Goal: Communication & Community: Answer question/provide support

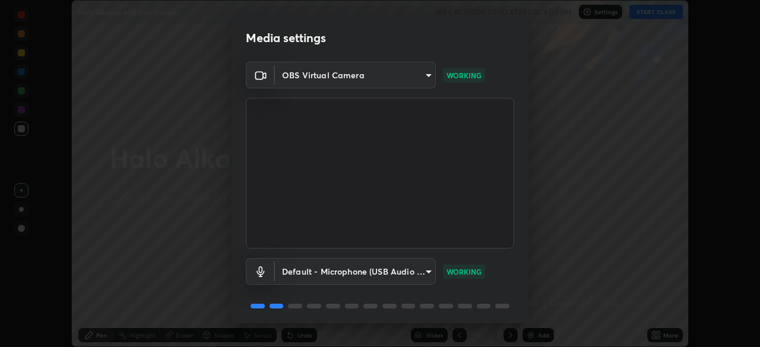
scroll to position [42, 0]
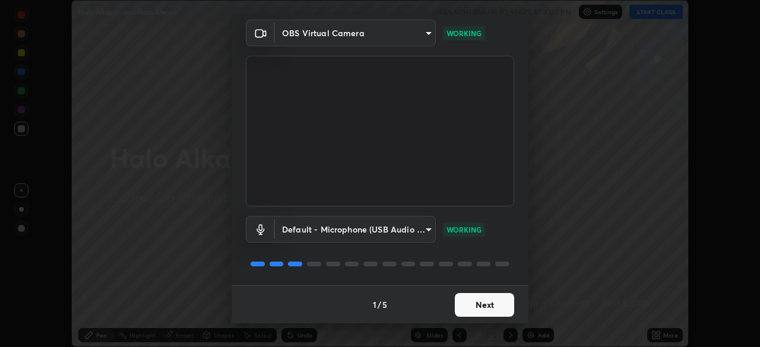
click at [472, 306] on button "Next" at bounding box center [484, 305] width 59 height 24
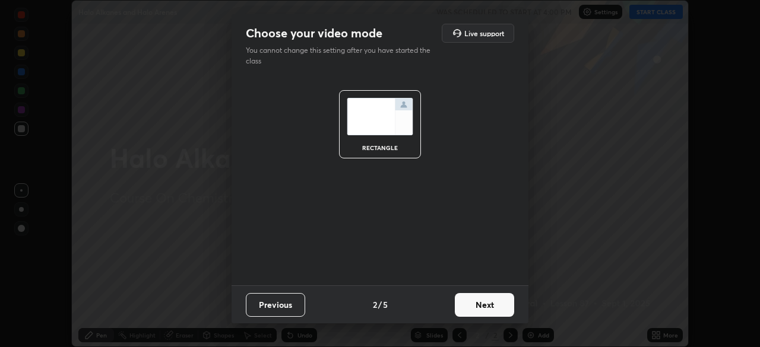
scroll to position [0, 0]
click at [476, 299] on button "Next" at bounding box center [484, 305] width 59 height 24
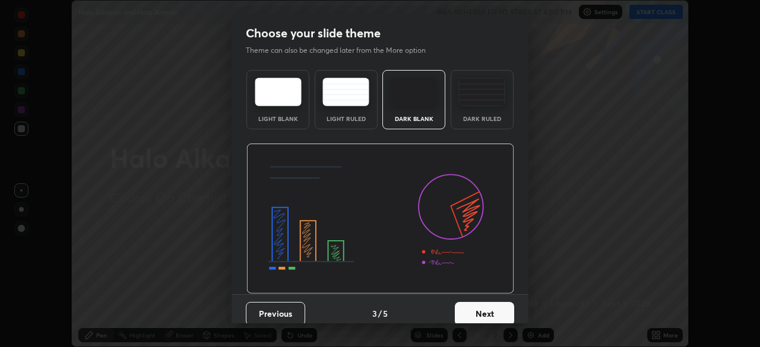
click at [472, 309] on button "Next" at bounding box center [484, 314] width 59 height 24
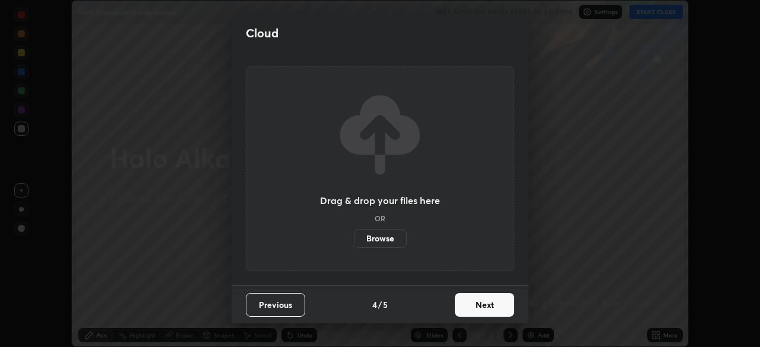
click at [474, 311] on button "Next" at bounding box center [484, 305] width 59 height 24
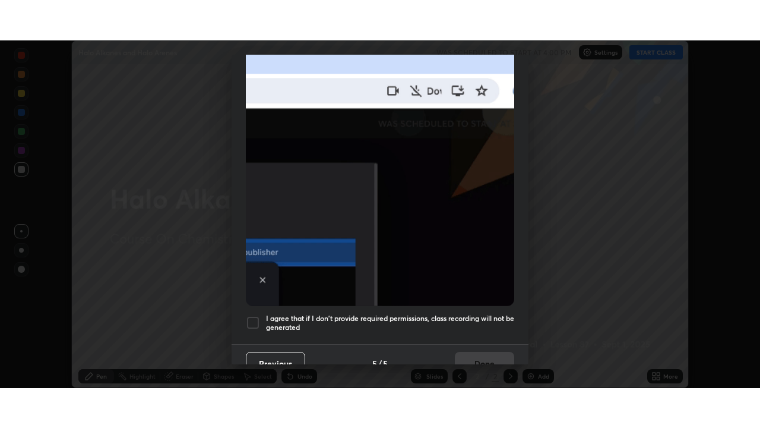
scroll to position [279, 0]
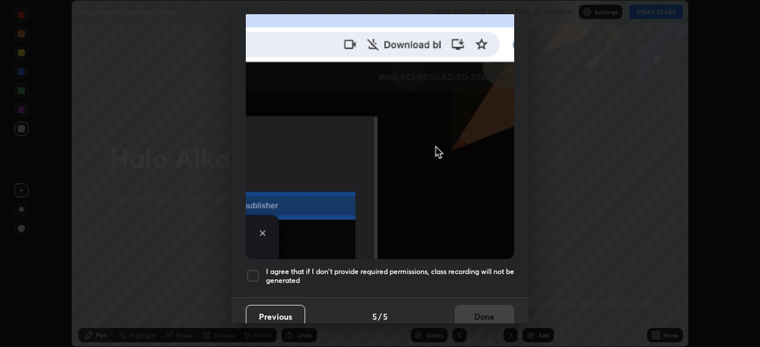
click at [253, 270] on div at bounding box center [253, 276] width 14 height 14
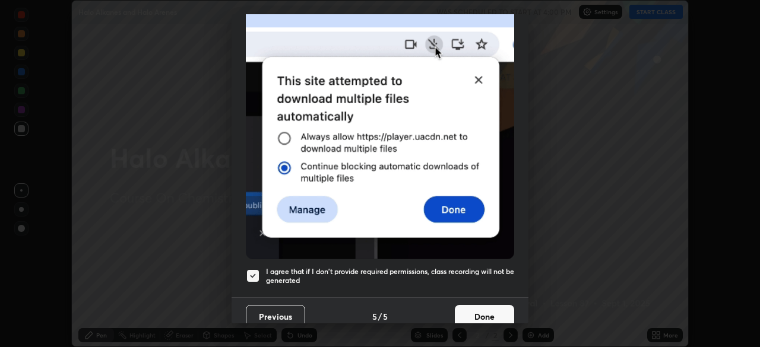
click at [472, 309] on button "Done" at bounding box center [484, 317] width 59 height 24
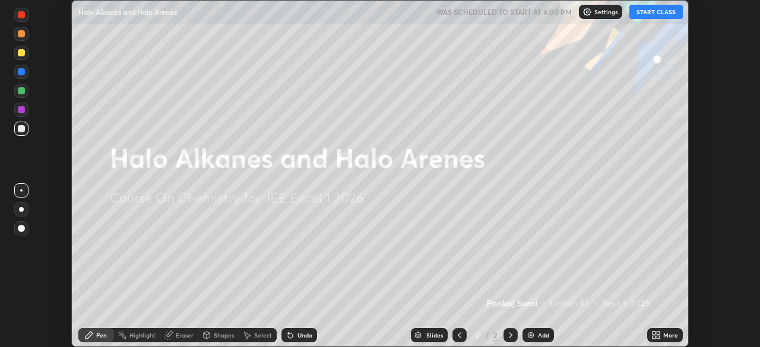
click at [642, 10] on button "START CLASS" at bounding box center [656, 12] width 53 height 14
click at [529, 333] on img at bounding box center [531, 336] width 10 height 10
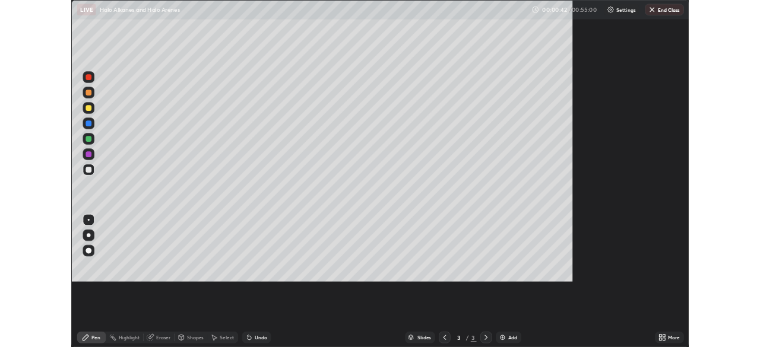
scroll to position [428, 760]
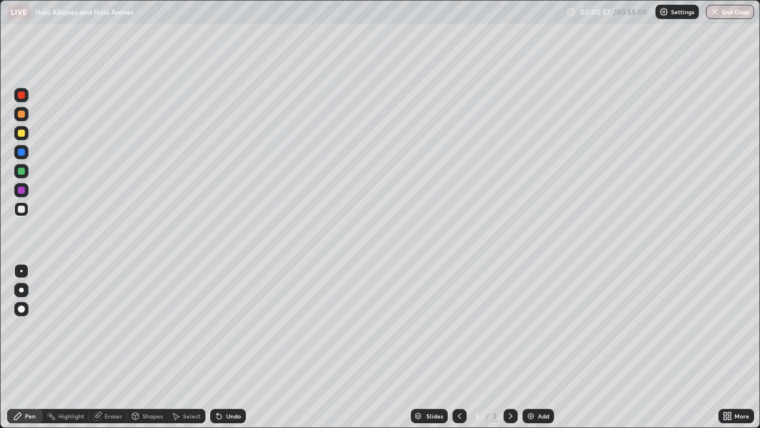
click at [23, 289] on div at bounding box center [21, 289] width 5 height 5
click at [22, 172] on div at bounding box center [21, 171] width 7 height 7
click at [21, 134] on div at bounding box center [21, 132] width 7 height 7
click at [533, 347] on img at bounding box center [531, 416] width 10 height 10
click at [539, 347] on div "Add" at bounding box center [543, 416] width 11 height 6
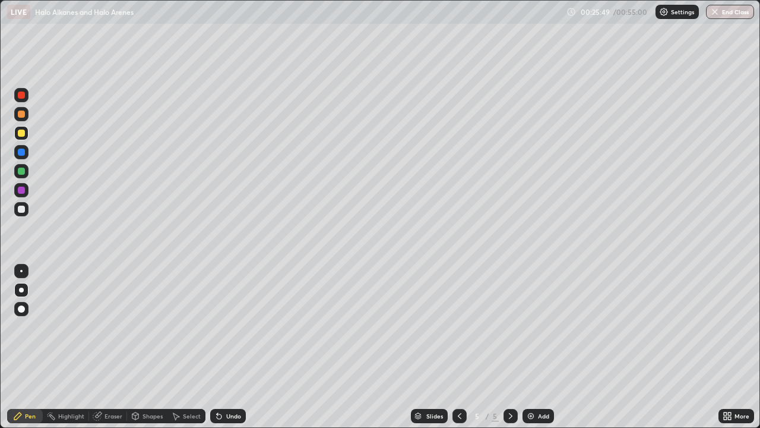
click at [532, 347] on div "Add" at bounding box center [538, 416] width 31 height 14
click at [534, 347] on img at bounding box center [531, 416] width 10 height 10
click at [110, 347] on div "Eraser" at bounding box center [114, 416] width 18 height 6
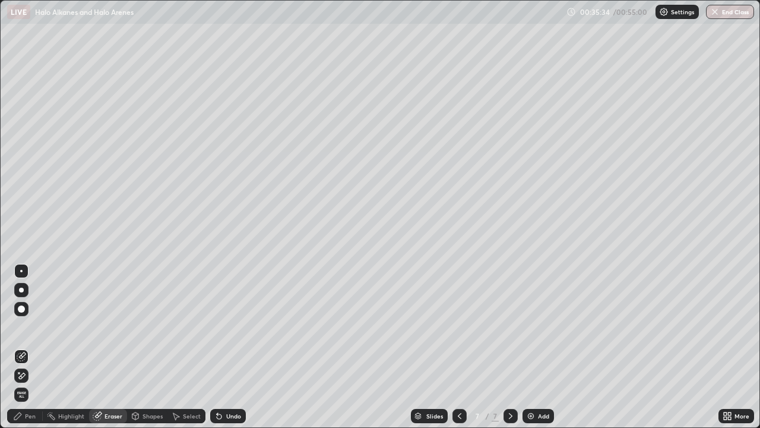
click at [27, 347] on div "Pen" at bounding box center [25, 416] width 36 height 14
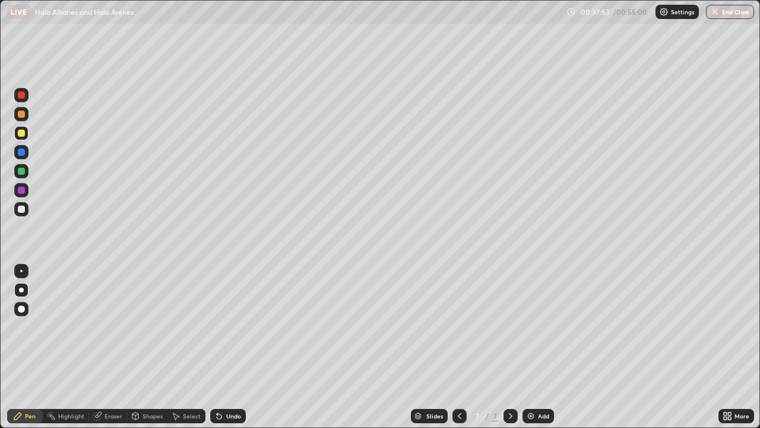
click at [533, 347] on img at bounding box center [531, 416] width 10 height 10
click at [111, 347] on div "Eraser" at bounding box center [108, 416] width 38 height 14
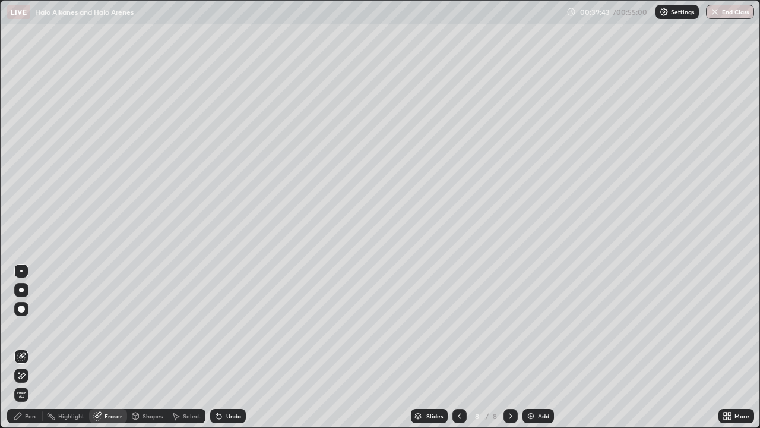
click at [27, 347] on div "Pen" at bounding box center [25, 416] width 36 height 14
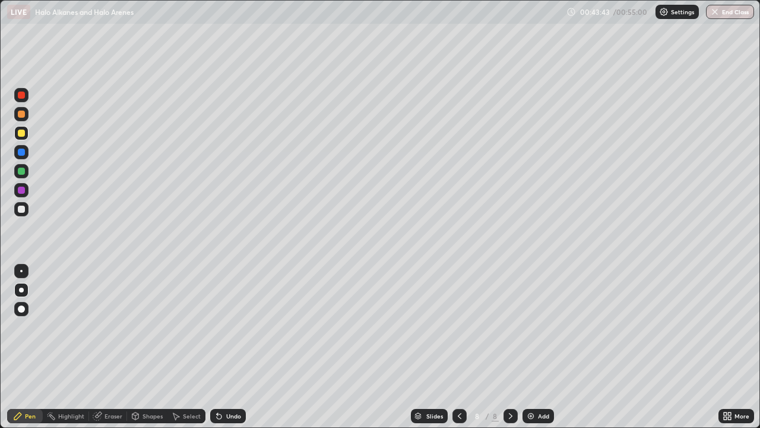
click at [110, 347] on div "Eraser" at bounding box center [108, 416] width 38 height 14
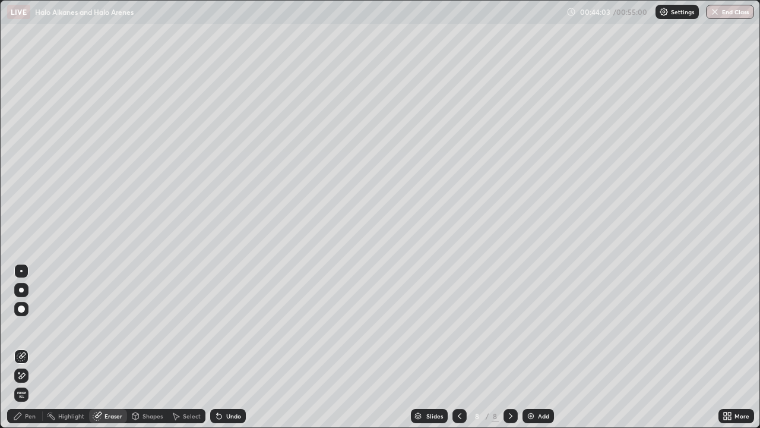
click at [27, 347] on div "Pen" at bounding box center [25, 416] width 36 height 14
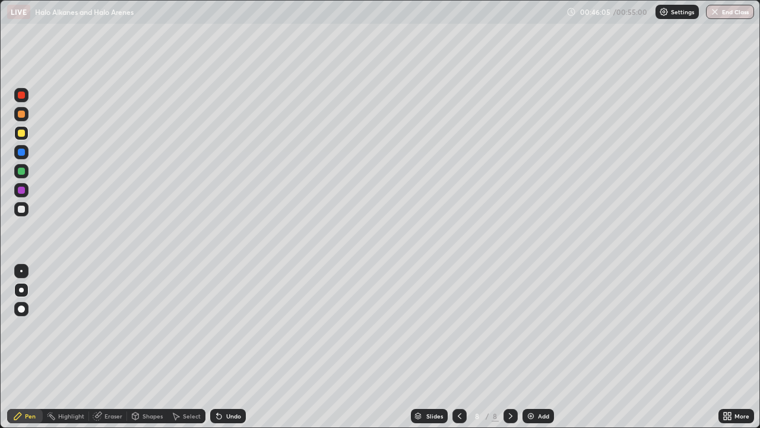
click at [103, 347] on div "Eraser" at bounding box center [108, 416] width 38 height 14
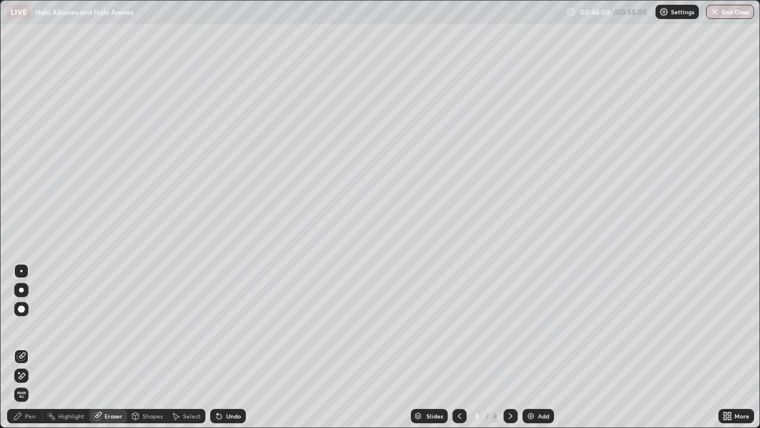
click at [24, 347] on div "Pen" at bounding box center [25, 416] width 36 height 14
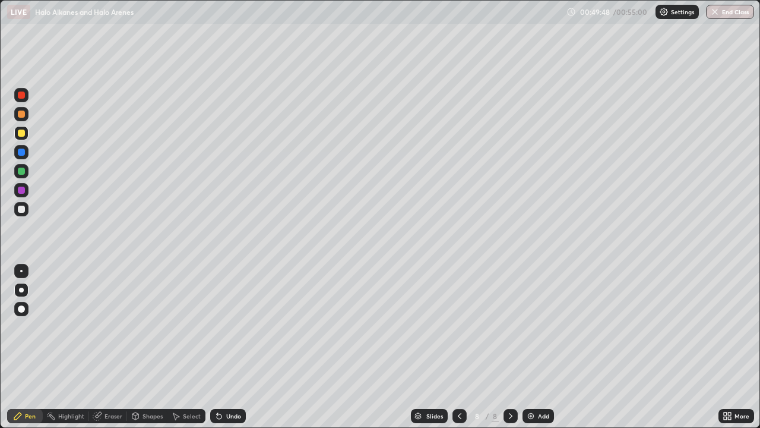
click at [533, 347] on img at bounding box center [531, 416] width 10 height 10
click at [110, 347] on div "Eraser" at bounding box center [114, 416] width 18 height 6
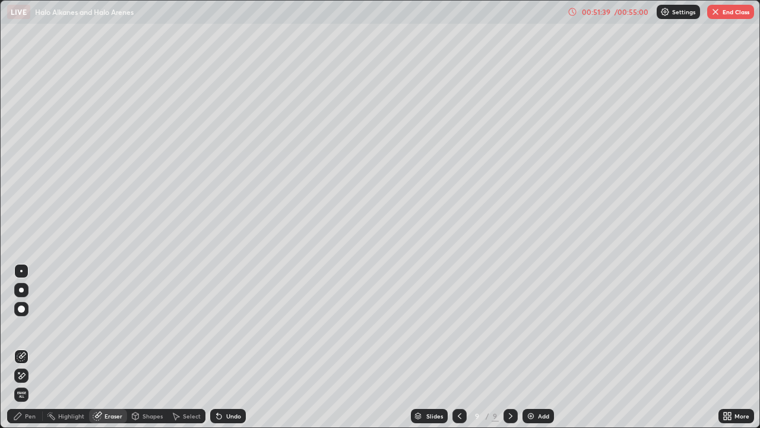
click at [31, 347] on div "Pen" at bounding box center [30, 416] width 11 height 6
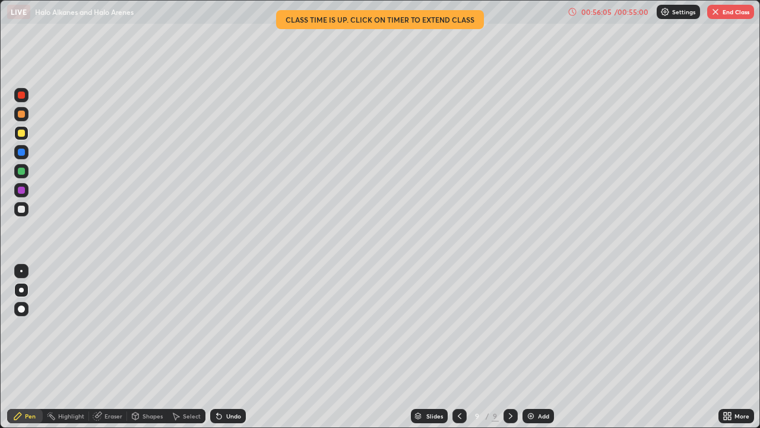
click at [111, 347] on div "Eraser" at bounding box center [108, 416] width 38 height 14
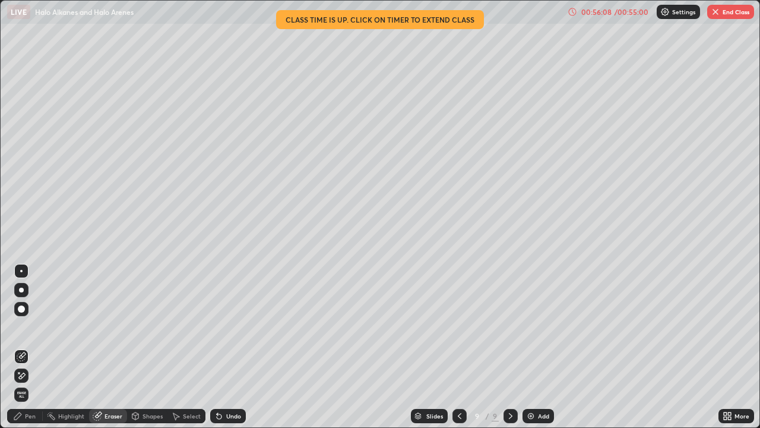
click at [26, 347] on div "Pen" at bounding box center [25, 416] width 36 height 14
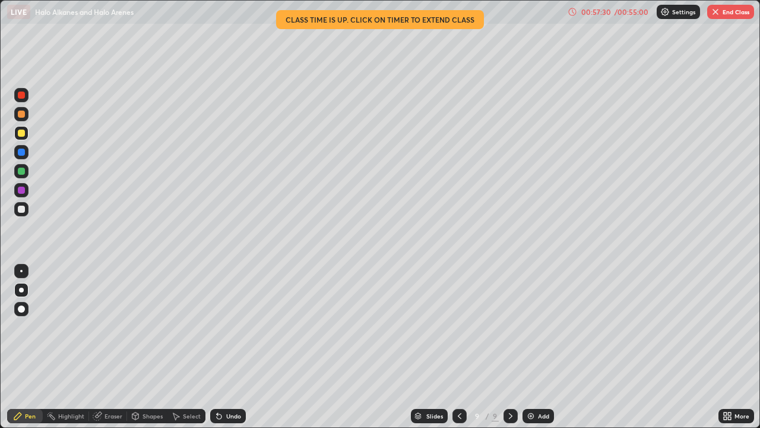
click at [725, 10] on button "End Class" at bounding box center [730, 12] width 47 height 14
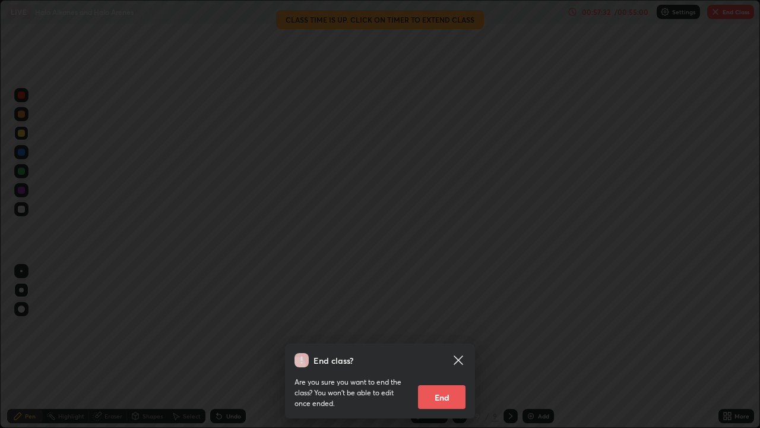
click at [441, 347] on button "End" at bounding box center [442, 397] width 48 height 24
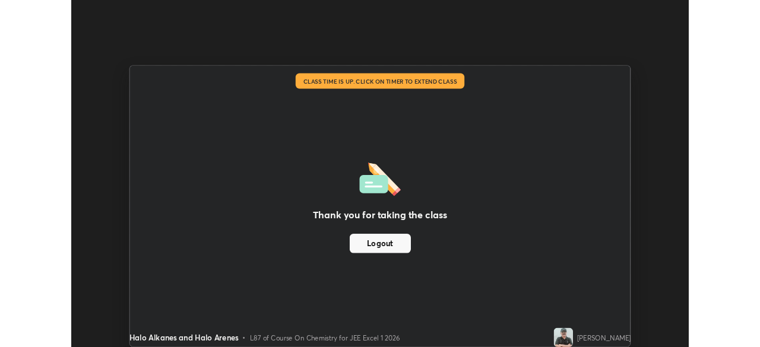
scroll to position [59051, 58638]
